Goal: Register for event/course

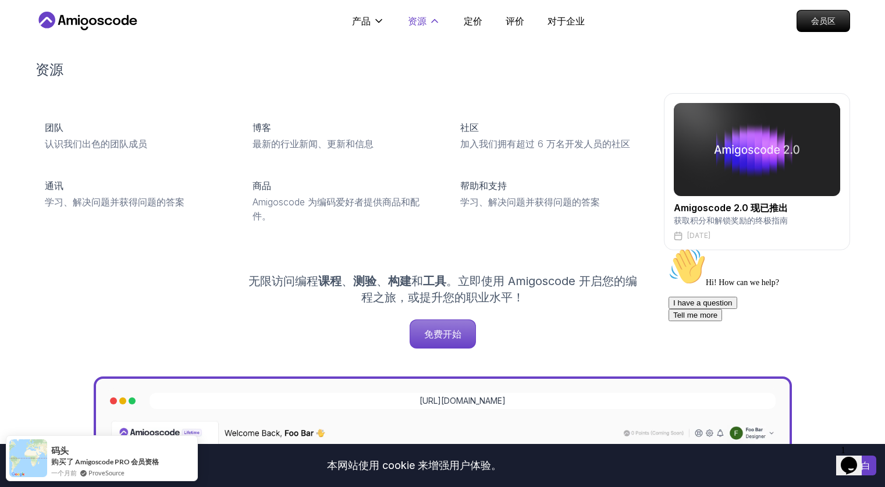
click at [419, 24] on font "资源" at bounding box center [417, 21] width 19 height 12
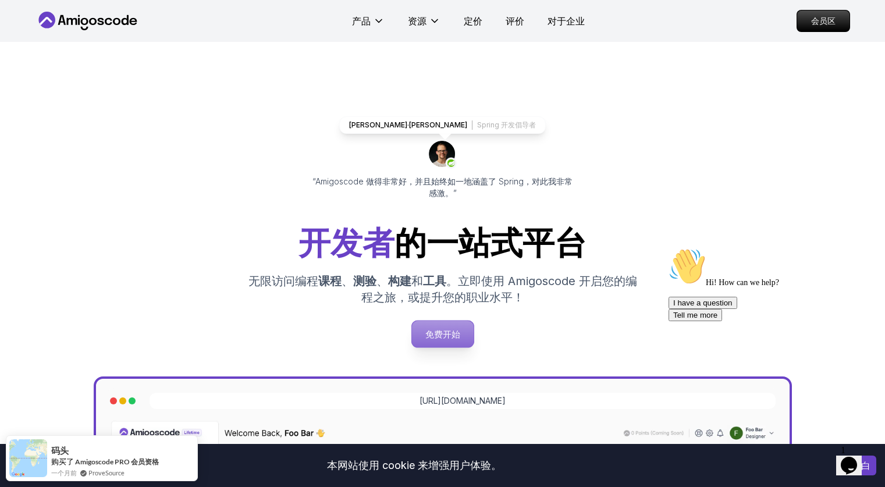
click at [450, 332] on font "免费开始" at bounding box center [442, 334] width 35 height 11
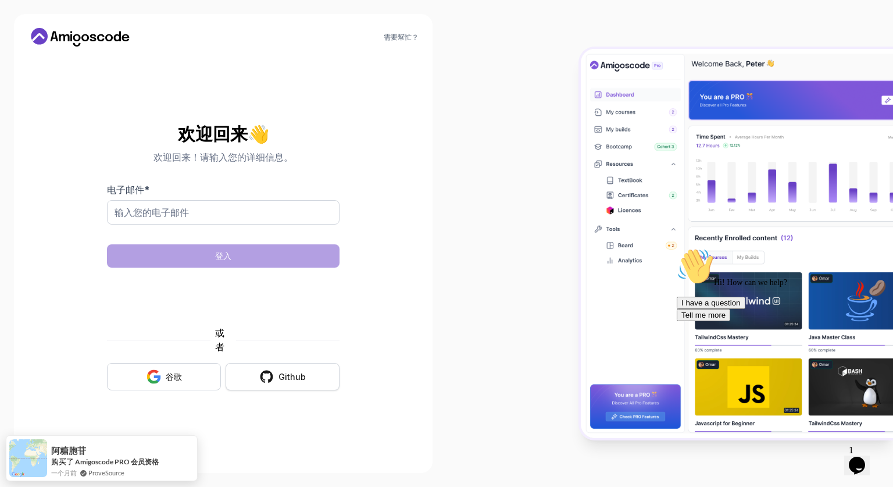
click at [255, 371] on button "Github" at bounding box center [283, 376] width 114 height 27
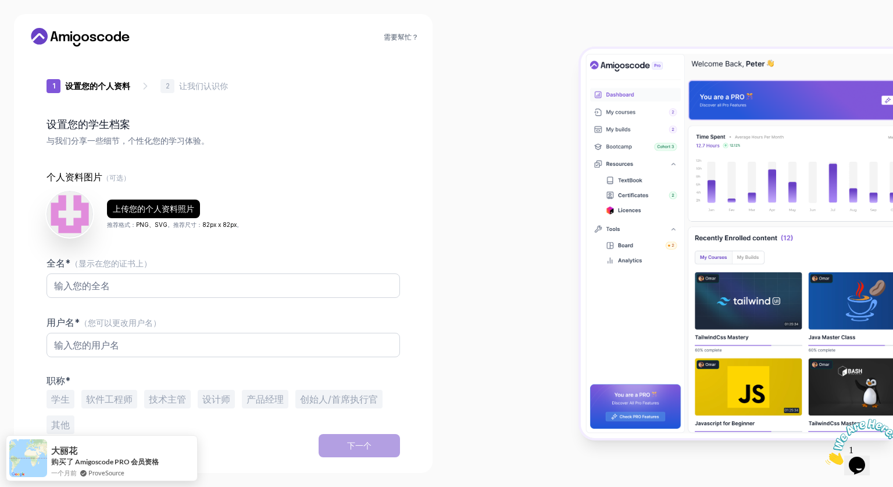
type input "boldlion780d0"
click at [370, 283] on input "全名* （显示在您的证书上）" at bounding box center [224, 285] width 354 height 24
type input "h"
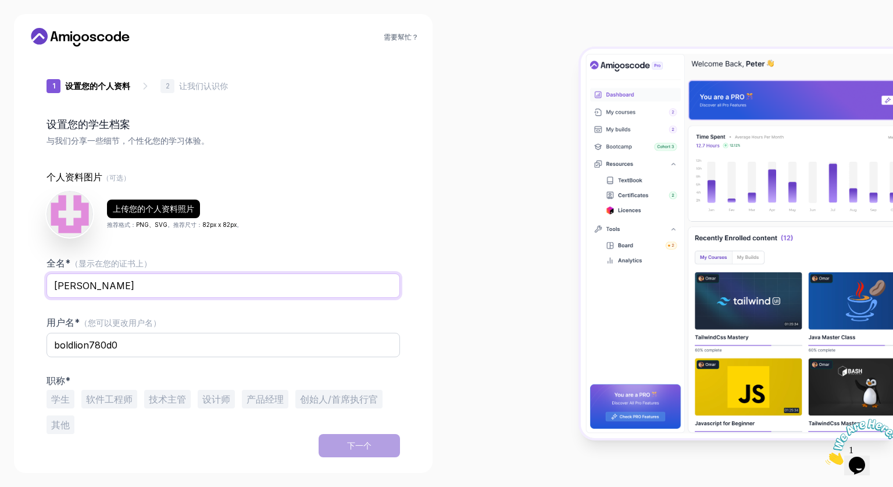
type input "[PERSON_NAME]"
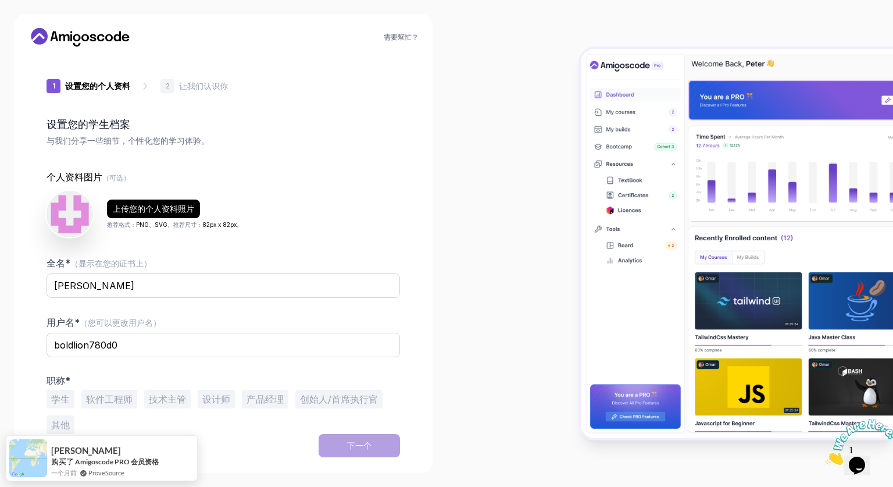
click at [59, 425] on font "其他" at bounding box center [60, 425] width 19 height 12
click at [60, 400] on font "学生" at bounding box center [60, 399] width 19 height 12
click at [63, 419] on font "其他" at bounding box center [60, 425] width 19 height 12
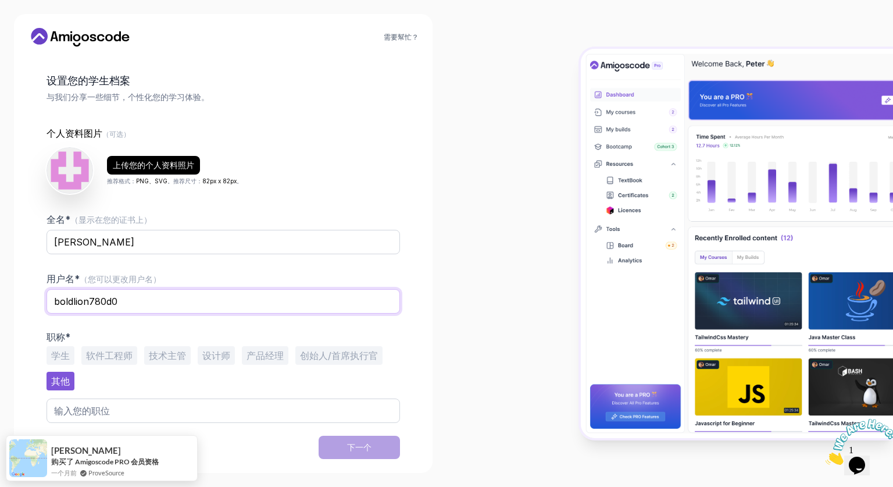
drag, startPoint x: 138, startPoint y: 301, endPoint x: 47, endPoint y: 301, distance: 91.3
click at [47, 301] on input "boldlion780d0" at bounding box center [224, 301] width 354 height 24
type input "[PERSON_NAME]"
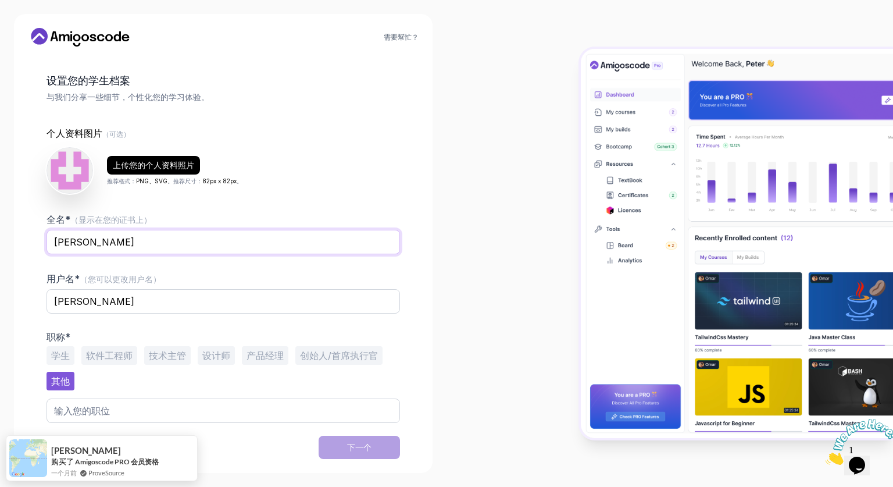
click at [113, 245] on input "[PERSON_NAME]" at bounding box center [224, 242] width 354 height 24
type input "[PERSON_NAME]"
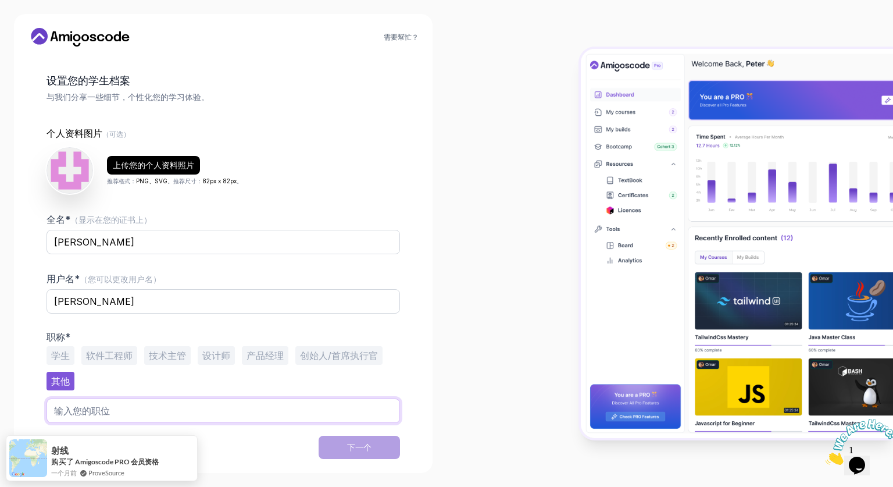
click at [138, 406] on input "text" at bounding box center [224, 410] width 354 height 24
type input "学"
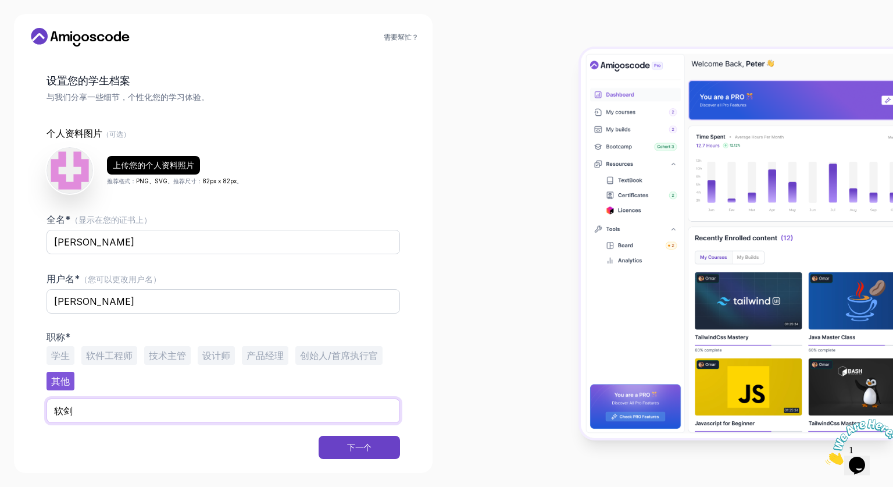
type input "软"
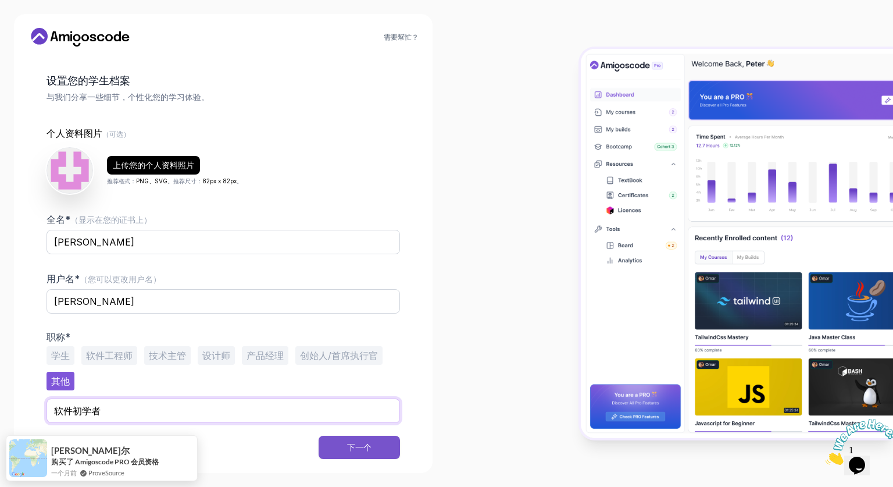
type input "软件初学者"
click at [348, 443] on font "下一个" at bounding box center [359, 447] width 24 height 10
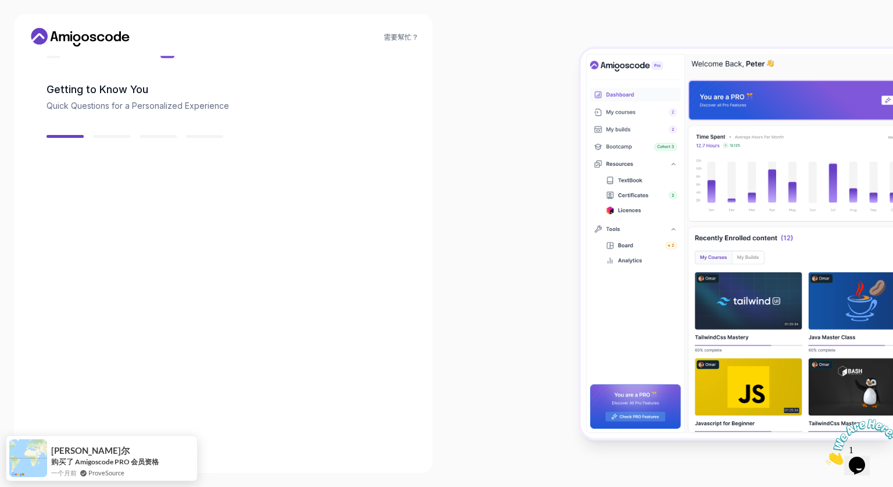
scroll to position [35, 0]
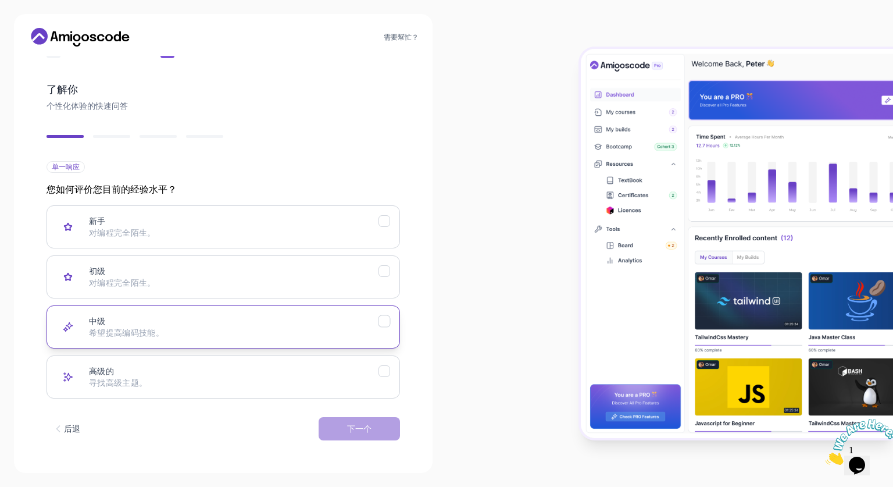
click at [384, 320] on icon "中级" at bounding box center [384, 321] width 11 height 11
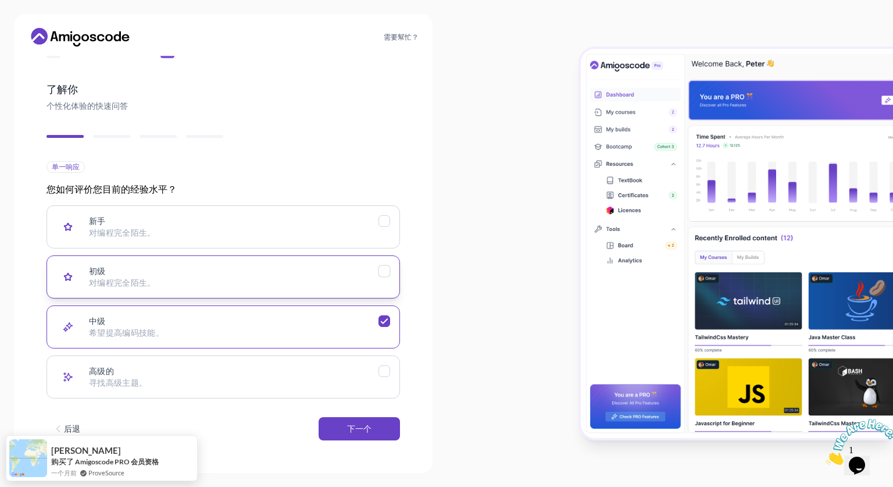
click at [383, 277] on div "初级" at bounding box center [385, 271] width 12 height 12
click at [359, 421] on button "下一个" at bounding box center [359, 428] width 81 height 23
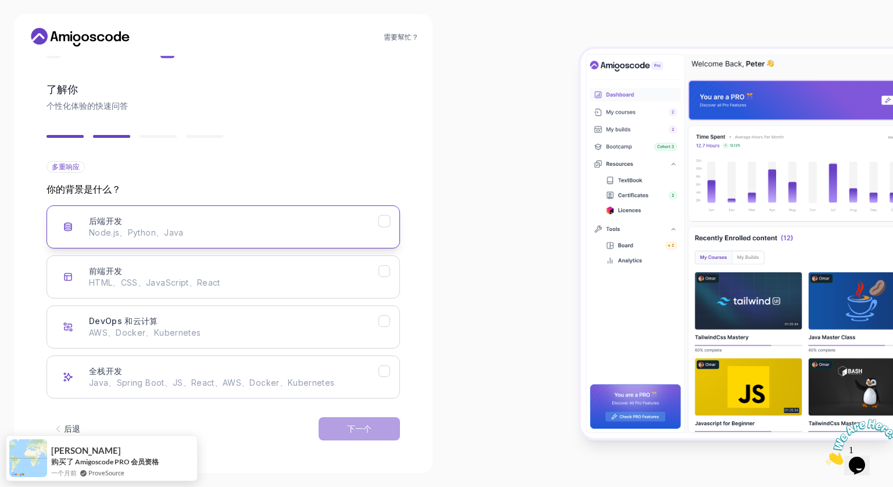
click at [384, 221] on icon "后端开发" at bounding box center [384, 221] width 11 height 11
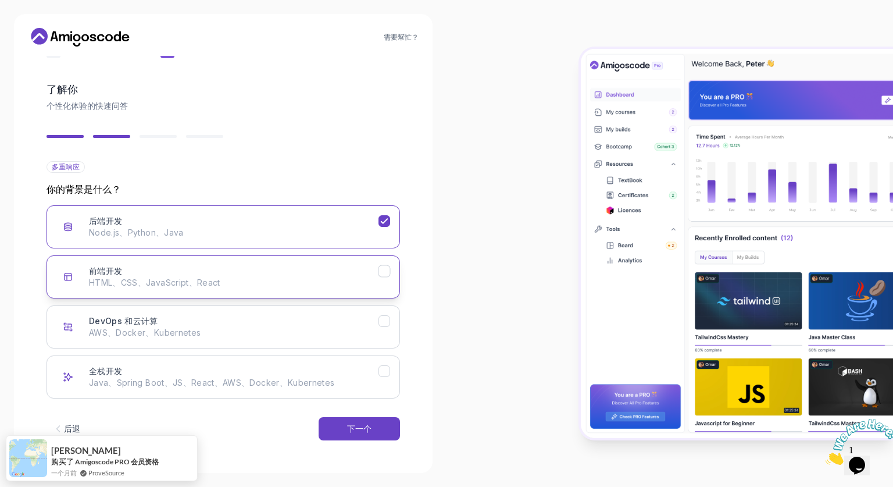
click at [380, 275] on icon "前端开发" at bounding box center [384, 271] width 11 height 11
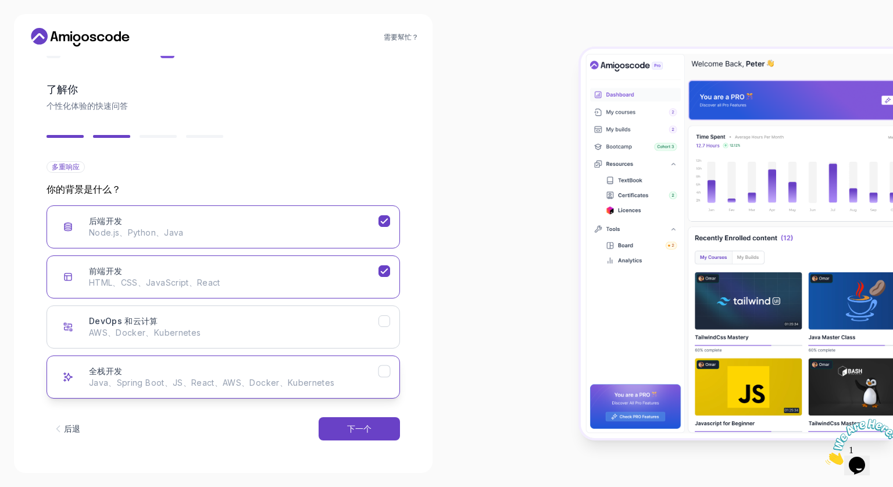
click at [387, 373] on icon "全栈开发" at bounding box center [384, 371] width 11 height 11
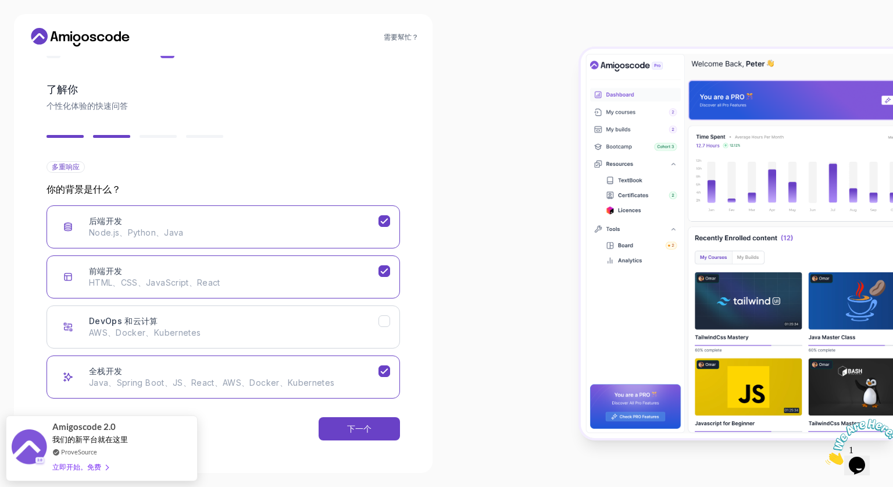
click at [370, 415] on div "后退 下一个" at bounding box center [224, 428] width 354 height 60
click at [371, 424] on font "下一个" at bounding box center [359, 428] width 24 height 10
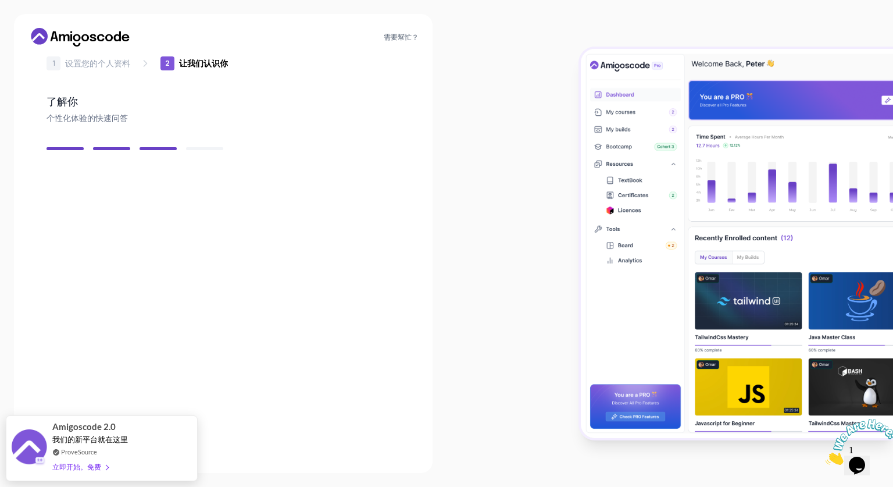
scroll to position [21, 0]
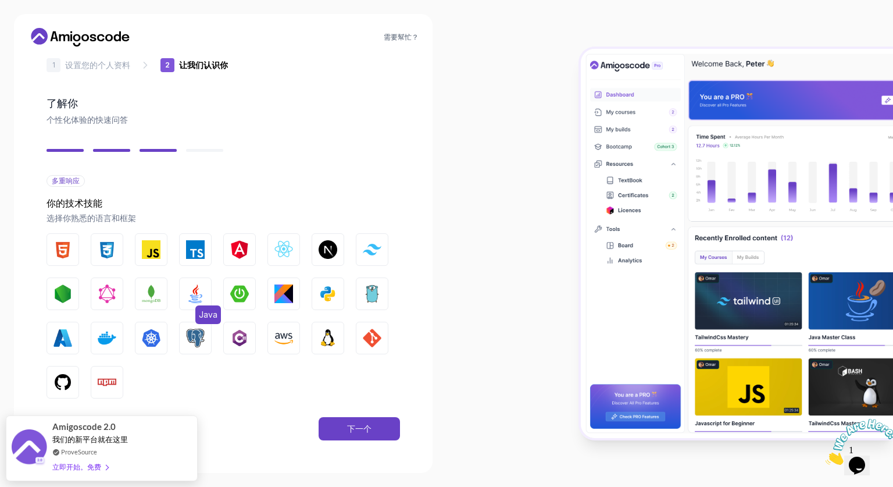
click at [193, 294] on img "button" at bounding box center [195, 293] width 19 height 19
click at [144, 251] on img "button" at bounding box center [151, 249] width 19 height 19
click at [330, 290] on img "button" at bounding box center [328, 293] width 19 height 19
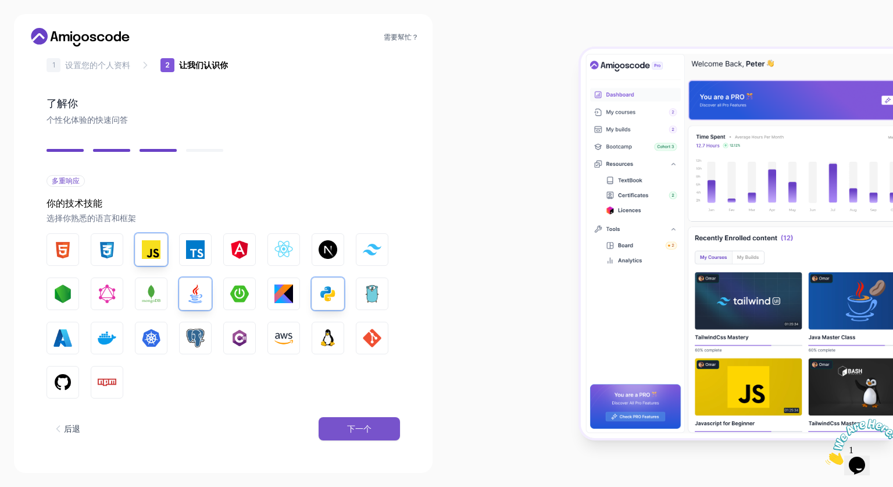
click at [354, 423] on font "下一个" at bounding box center [359, 428] width 24 height 10
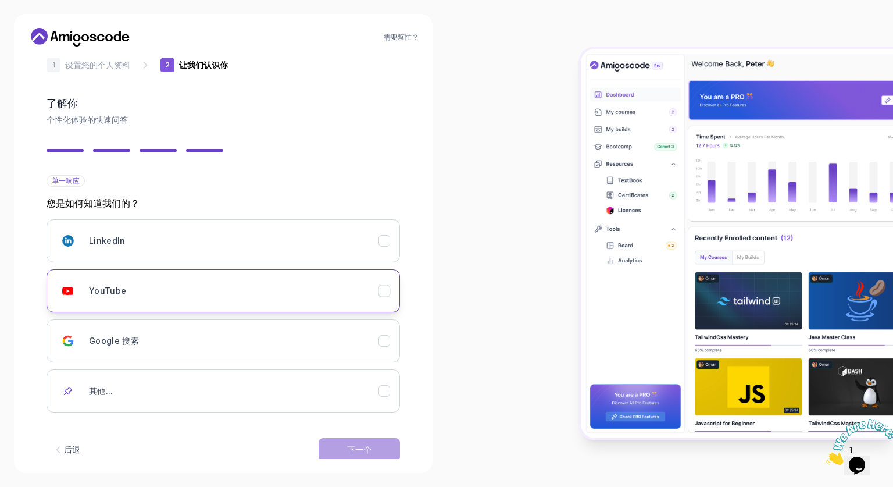
click at [387, 295] on icon "YouTube" at bounding box center [384, 291] width 11 height 11
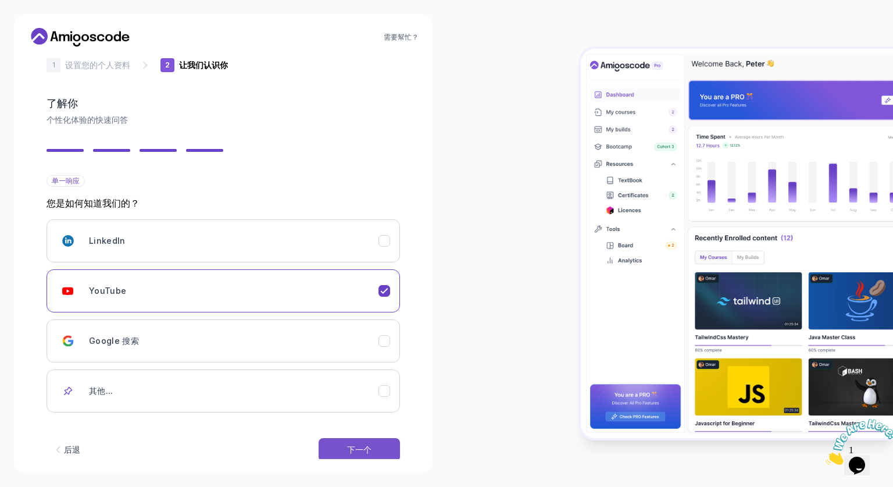
click at [378, 444] on button "下一个" at bounding box center [359, 449] width 81 height 23
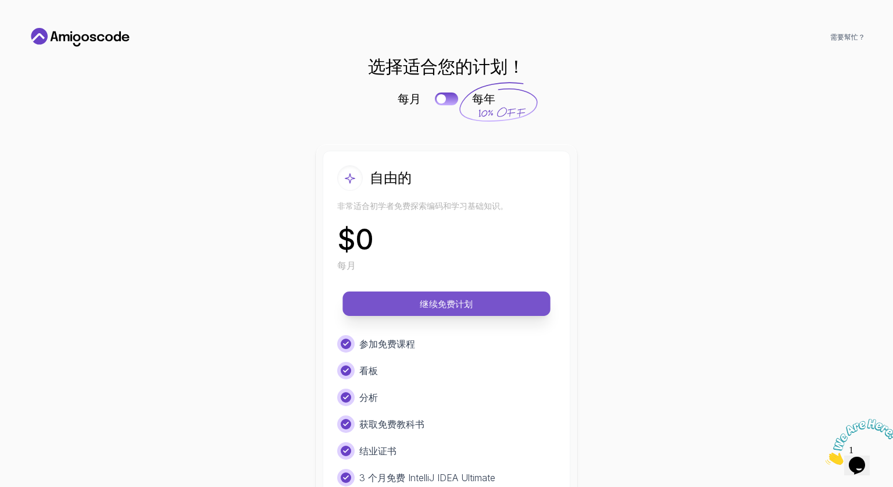
click at [422, 304] on font "继续免费计划" at bounding box center [446, 303] width 53 height 11
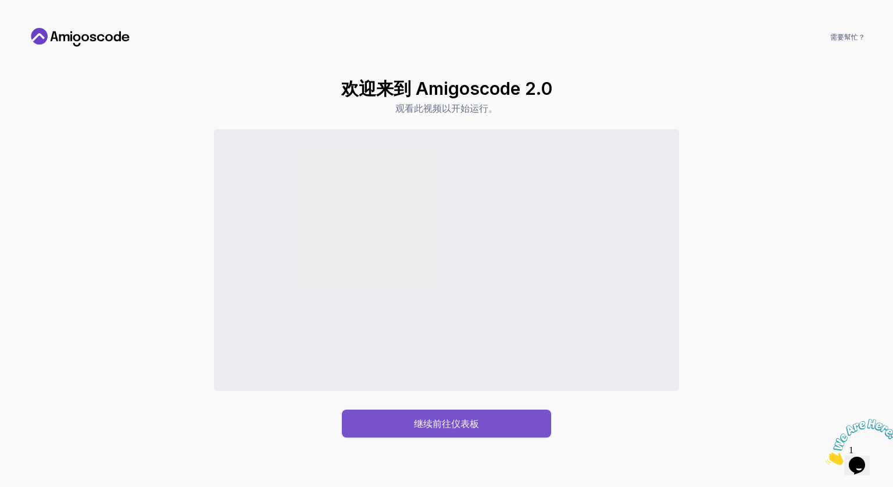
click at [402, 423] on button "继续前往仪表板" at bounding box center [446, 423] width 209 height 28
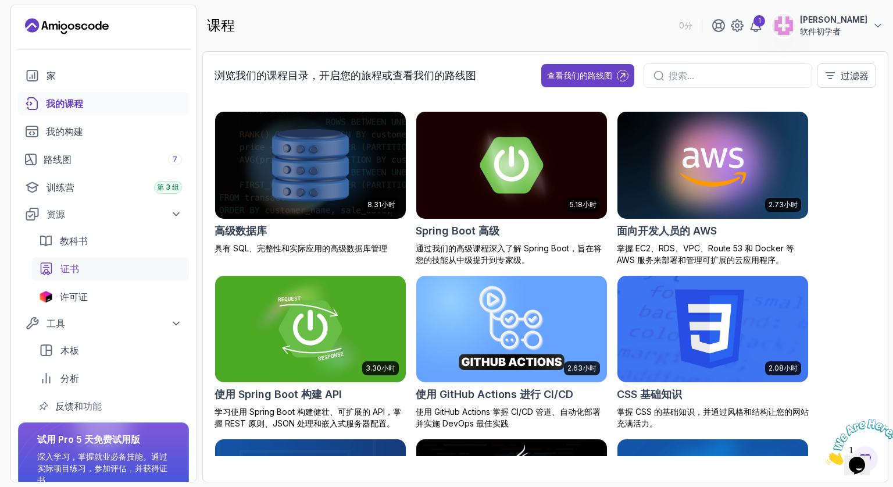
click at [105, 262] on div "证书" at bounding box center [121, 269] width 122 height 14
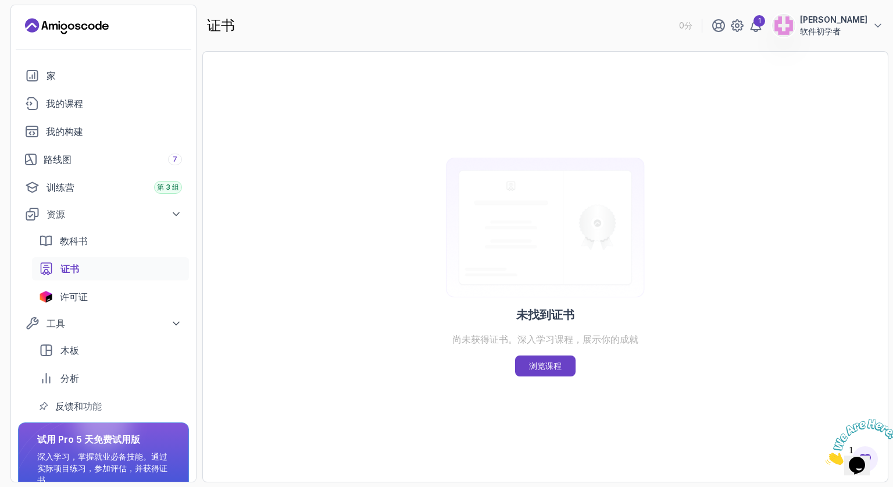
click at [841, 30] on font "软件初学者" at bounding box center [820, 31] width 41 height 10
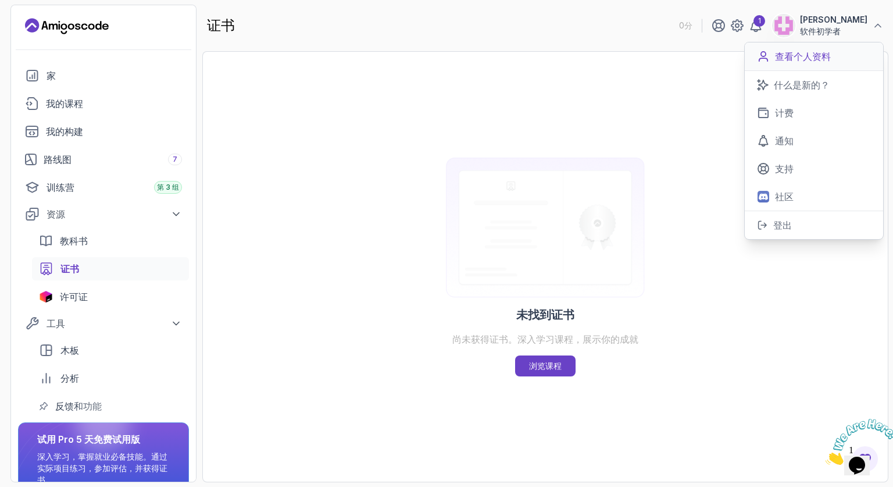
click at [829, 49] on p "查看个人资料" at bounding box center [803, 56] width 56 height 14
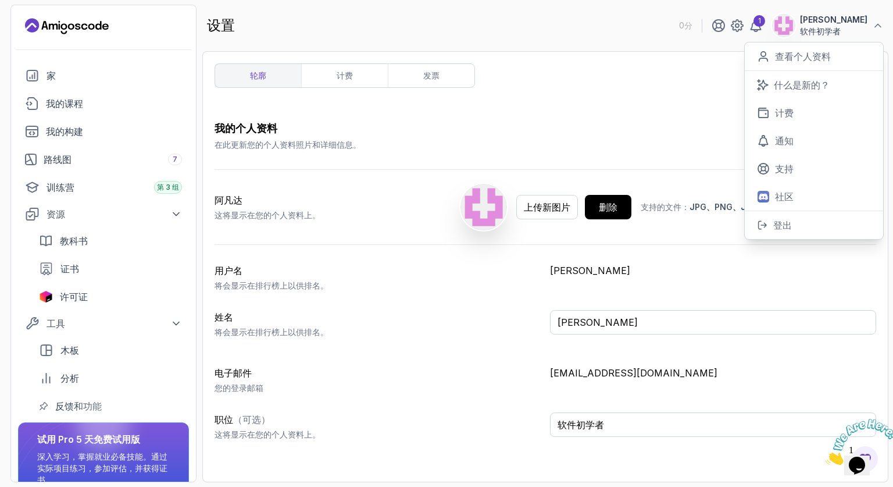
click at [857, 25] on p "[PERSON_NAME]" at bounding box center [833, 20] width 67 height 12
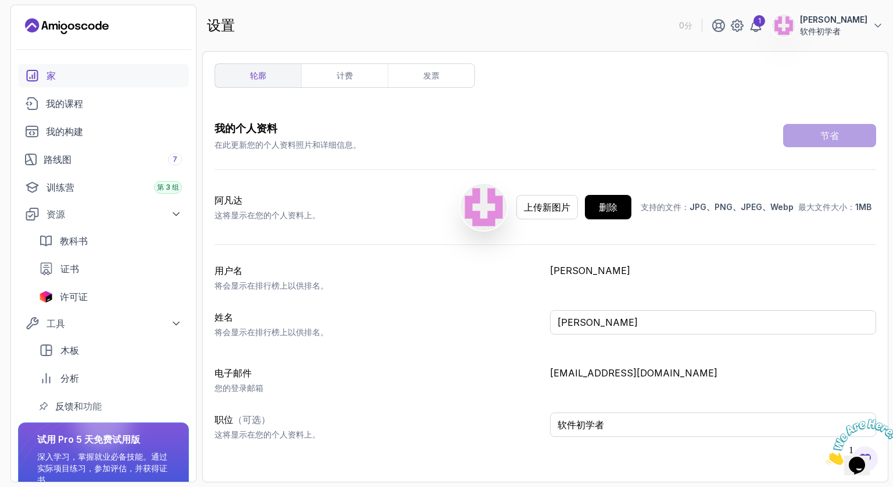
click at [62, 87] on link "家" at bounding box center [103, 75] width 171 height 23
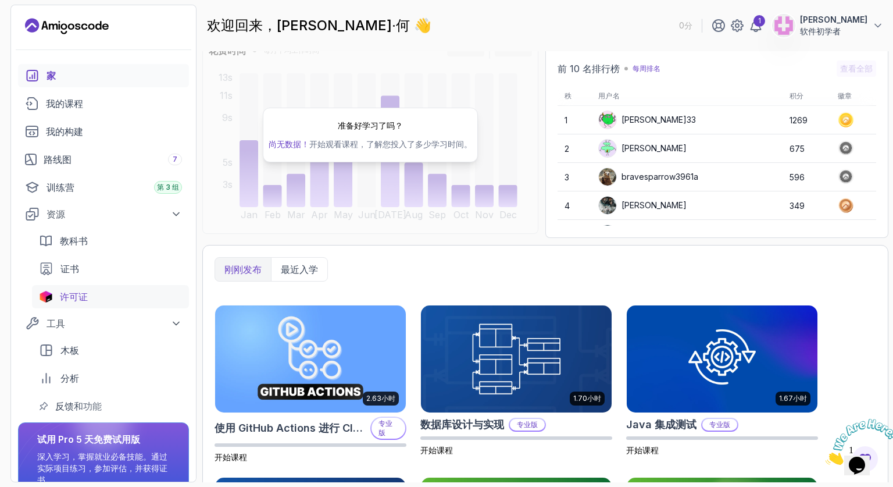
scroll to position [56, 0]
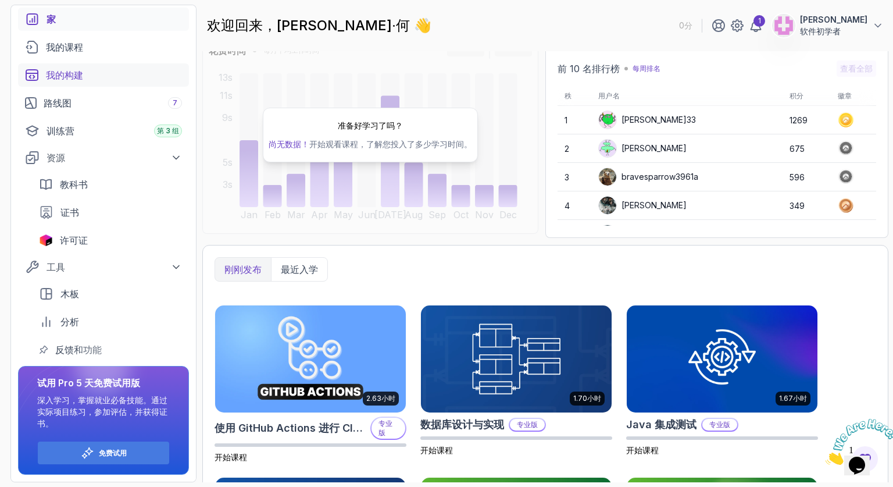
click at [65, 67] on link "我的构建" at bounding box center [103, 74] width 171 height 23
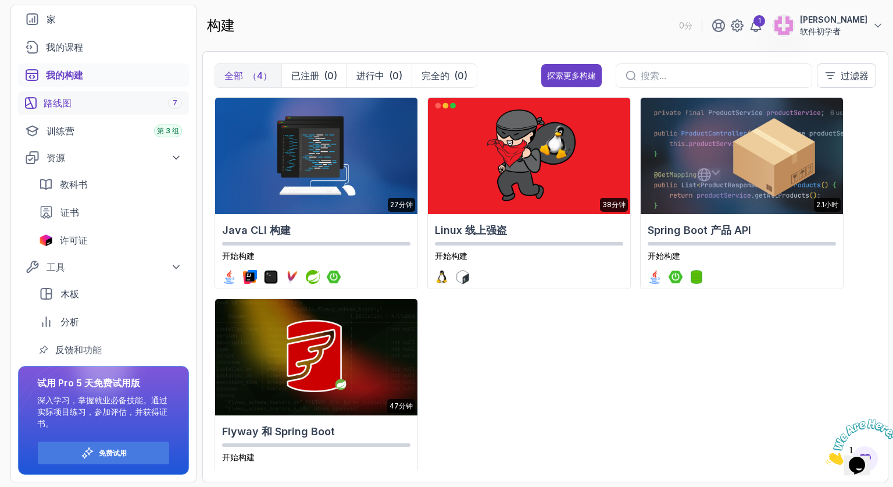
click at [67, 98] on font "路线图" at bounding box center [58, 103] width 28 height 12
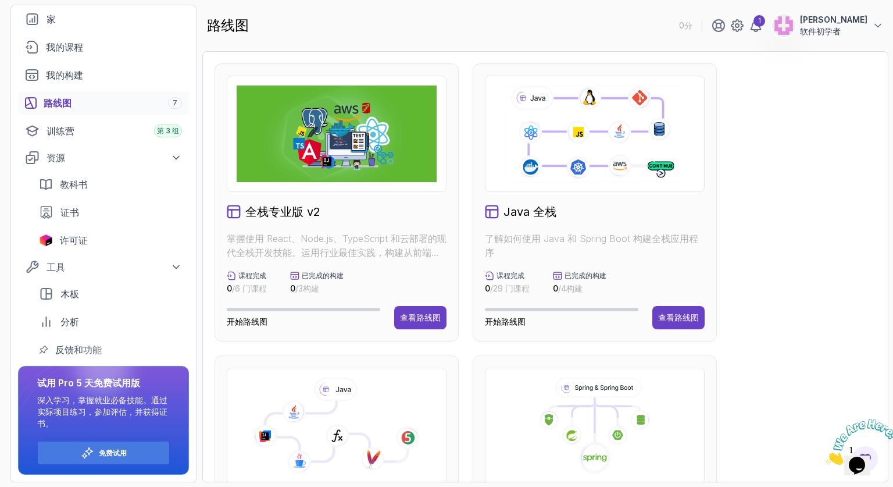
click at [636, 160] on icon at bounding box center [595, 134] width 180 height 100
click at [676, 322] on font "查看路线图" at bounding box center [678, 317] width 41 height 10
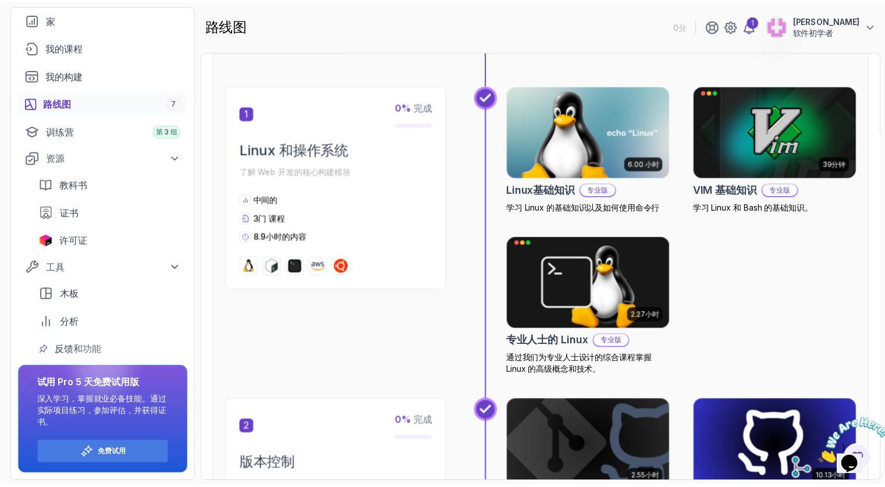
scroll to position [218, 0]
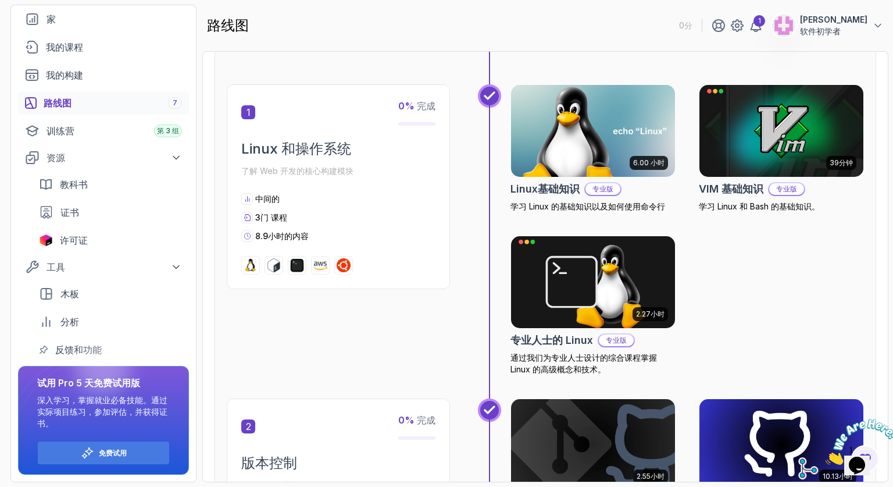
click at [574, 119] on img at bounding box center [593, 131] width 172 height 97
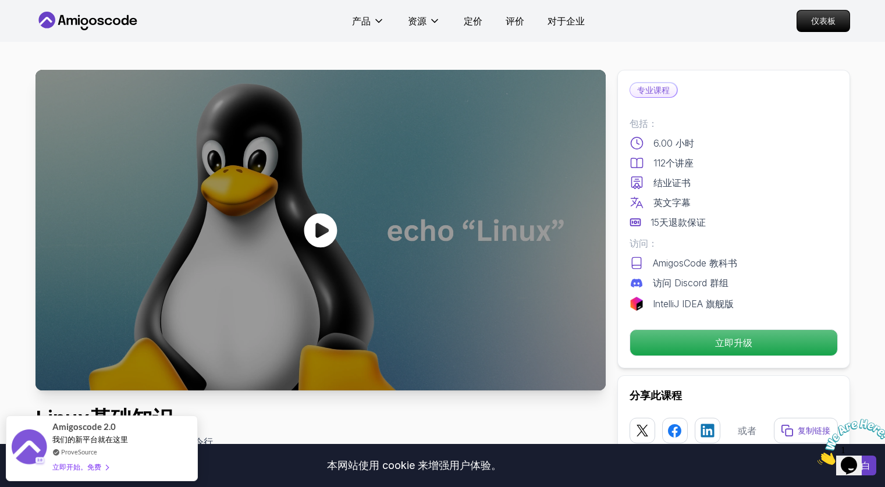
click at [330, 226] on icon at bounding box center [320, 230] width 33 height 34
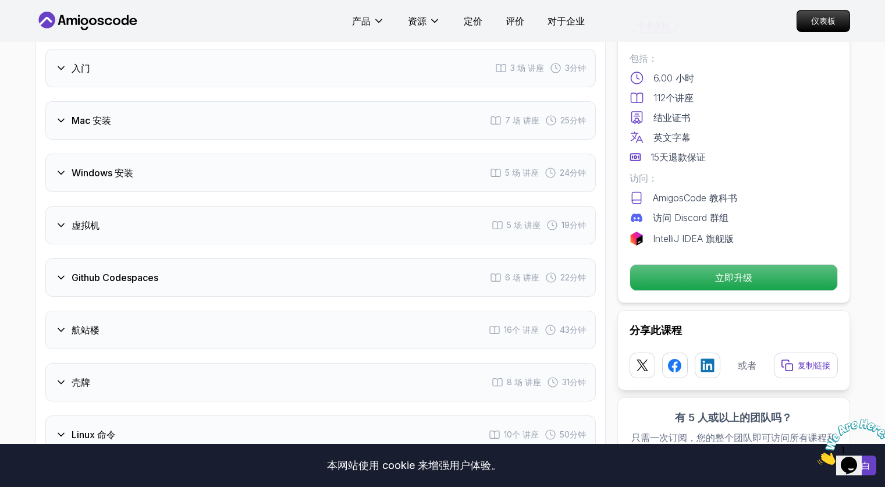
scroll to position [1568, 0]
